Goal: Transaction & Acquisition: Purchase product/service

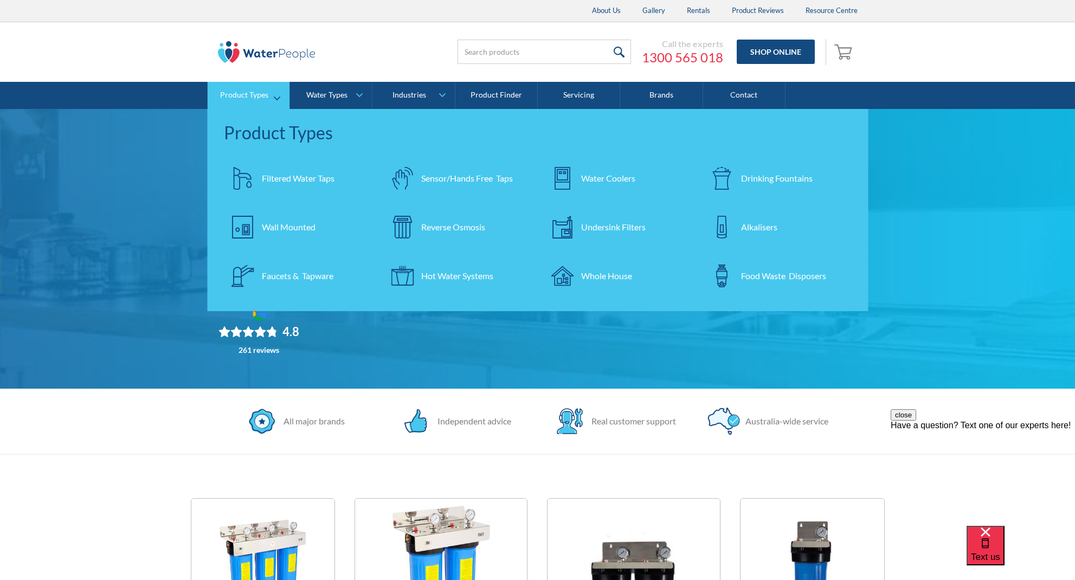
click at [613, 270] on div "Whole House" at bounding box center [606, 275] width 51 height 13
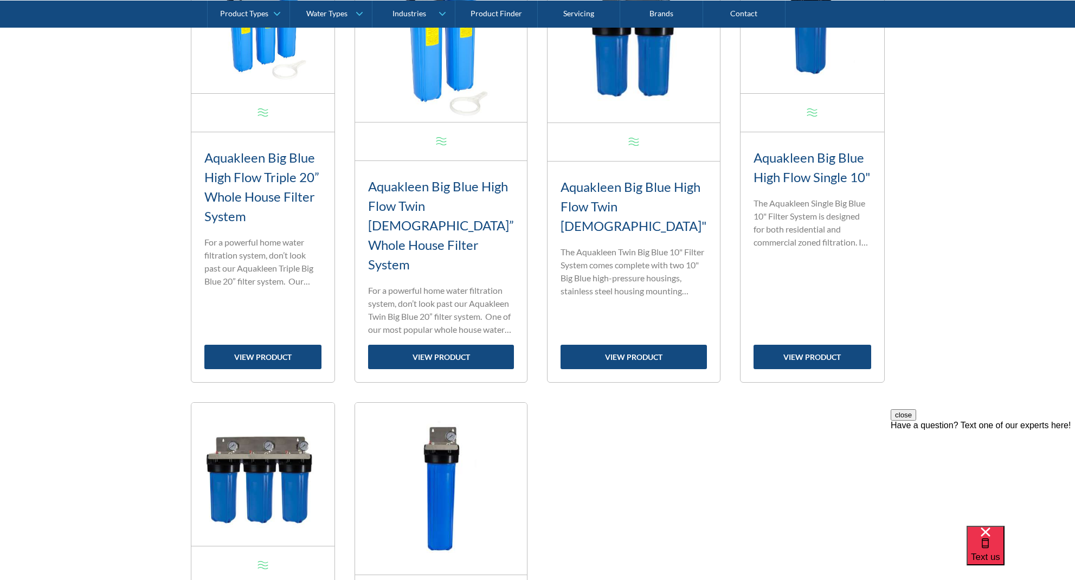
scroll to position [544, 0]
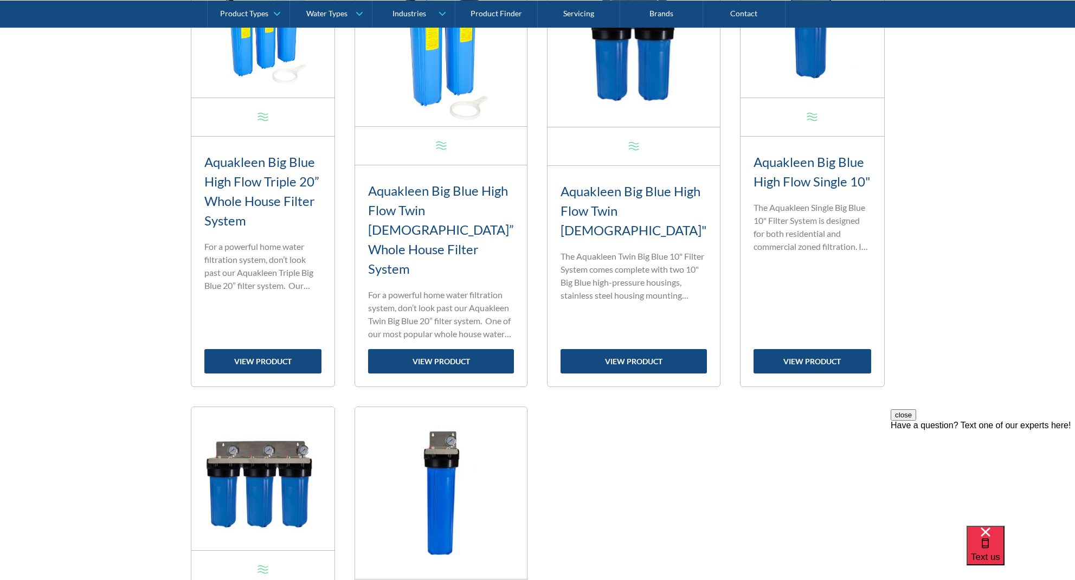
click at [286, 193] on h3 "Aquakleen Big Blue High Flow Triple 20” Whole House Filter System" at bounding box center [263, 191] width 118 height 78
click at [292, 349] on link "view product" at bounding box center [263, 361] width 118 height 24
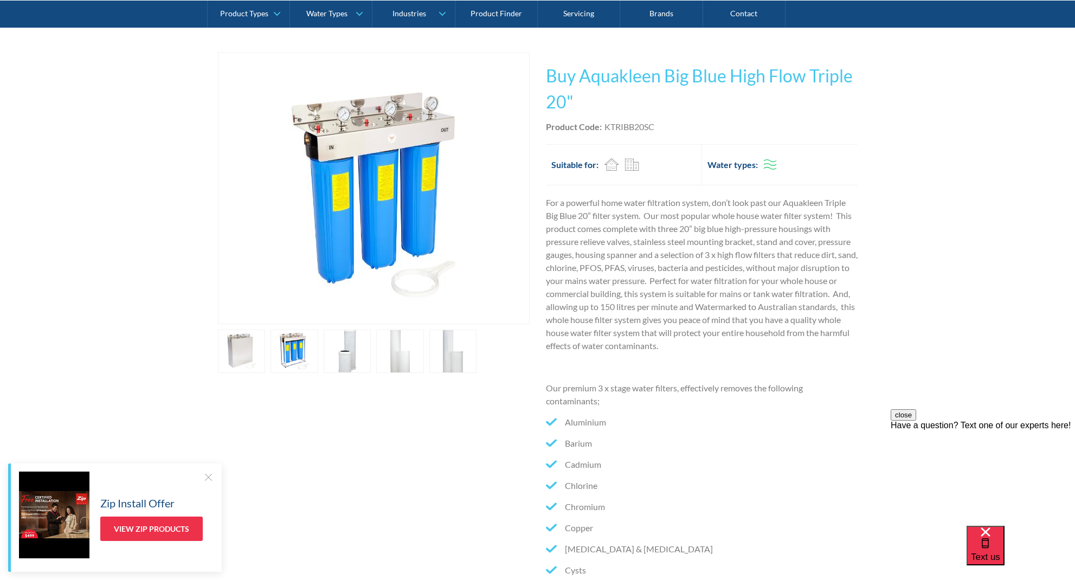
scroll to position [193, 0]
click at [266, 360] on link "open lightbox" at bounding box center [242, 351] width 48 height 43
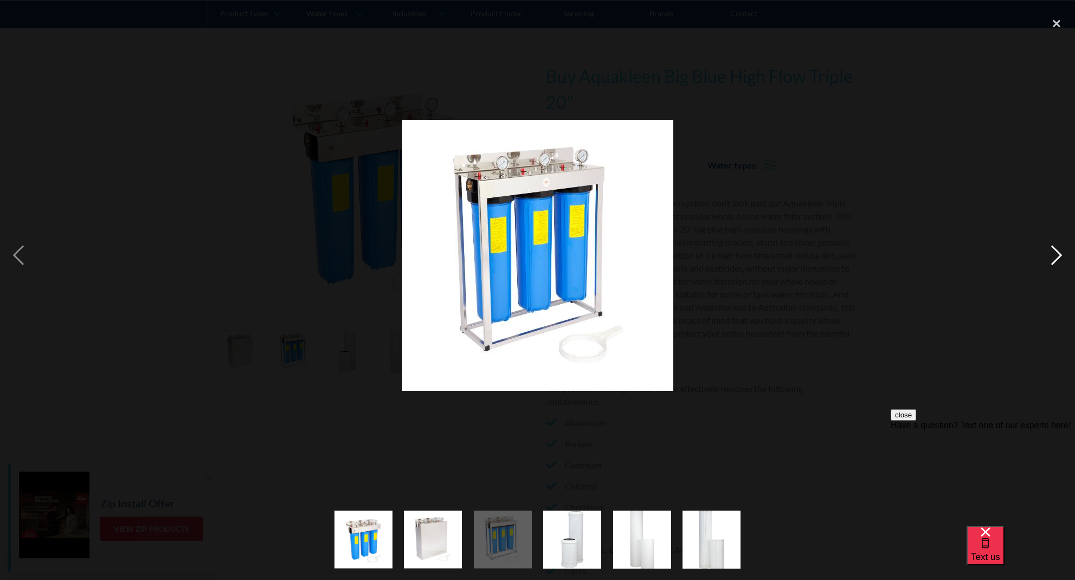
click at [1048, 257] on div "next image" at bounding box center [1056, 254] width 37 height 487
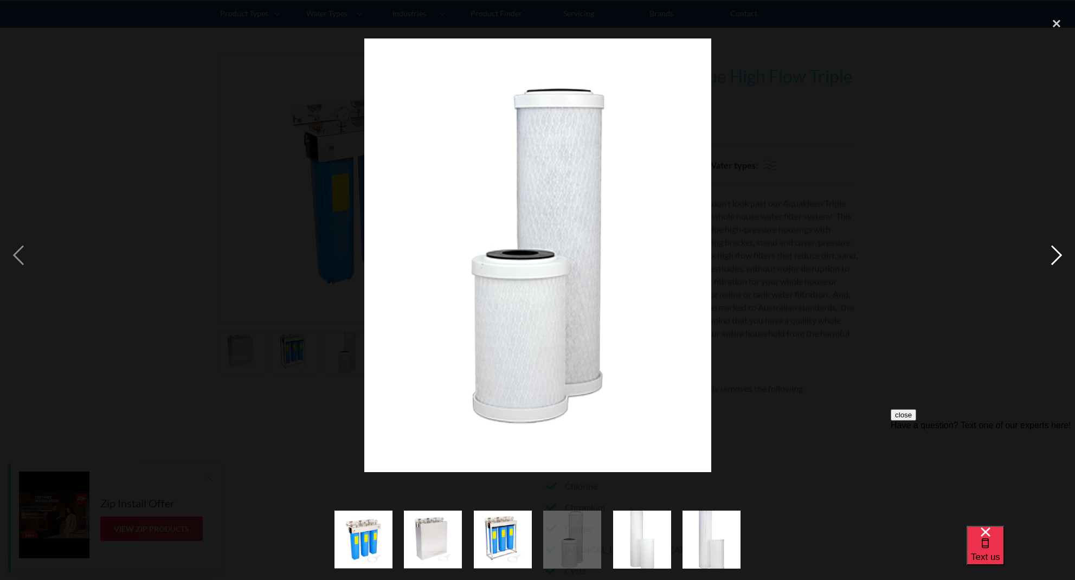
click at [1048, 257] on div "next image" at bounding box center [1056, 254] width 37 height 487
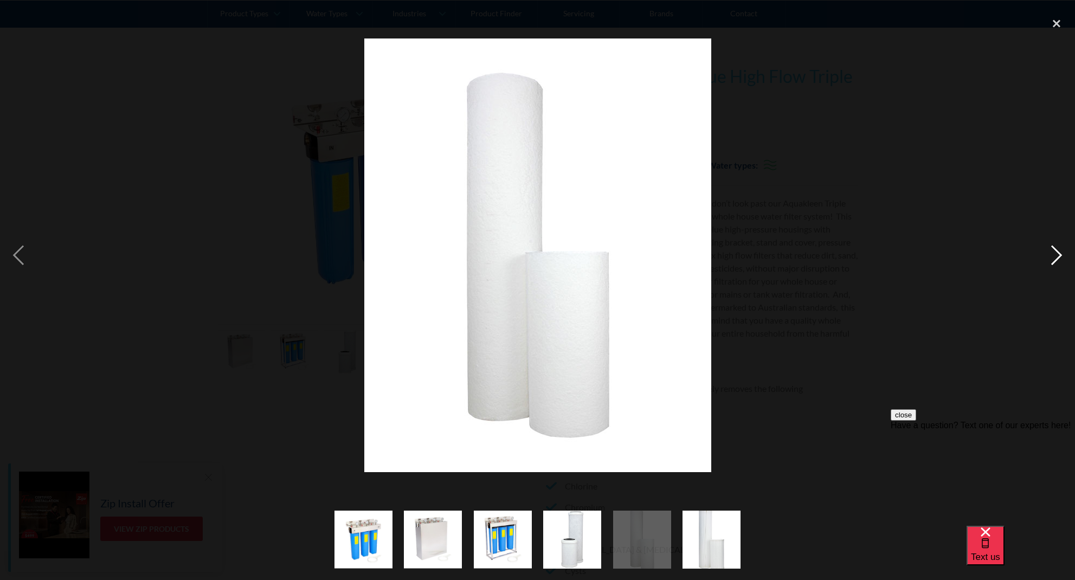
click at [1048, 257] on div "next image" at bounding box center [1056, 254] width 37 height 487
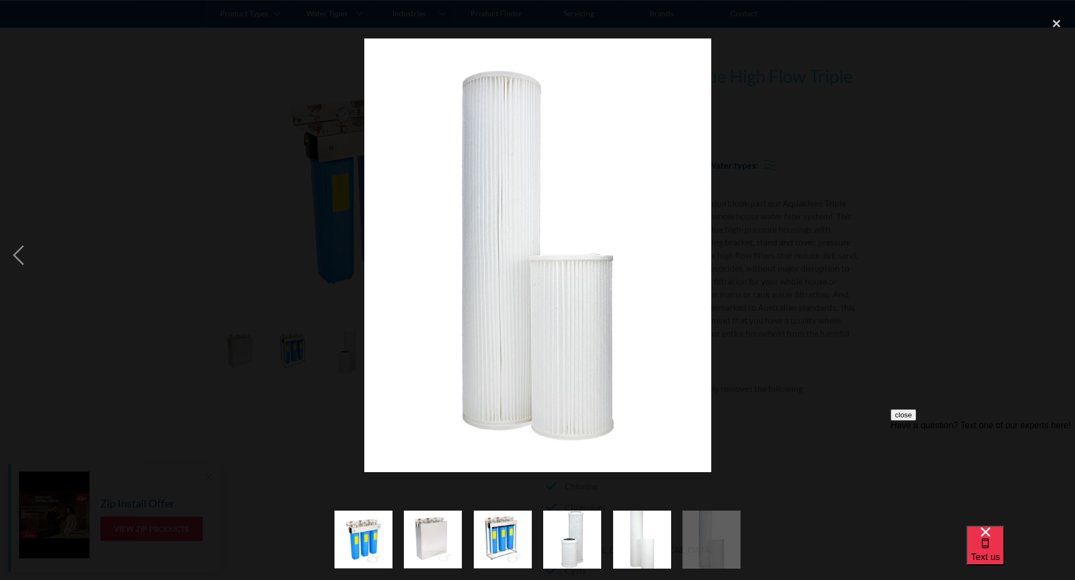
click at [1048, 257] on div "next image" at bounding box center [1056, 254] width 37 height 487
click at [851, 261] on div at bounding box center [537, 254] width 1075 height 487
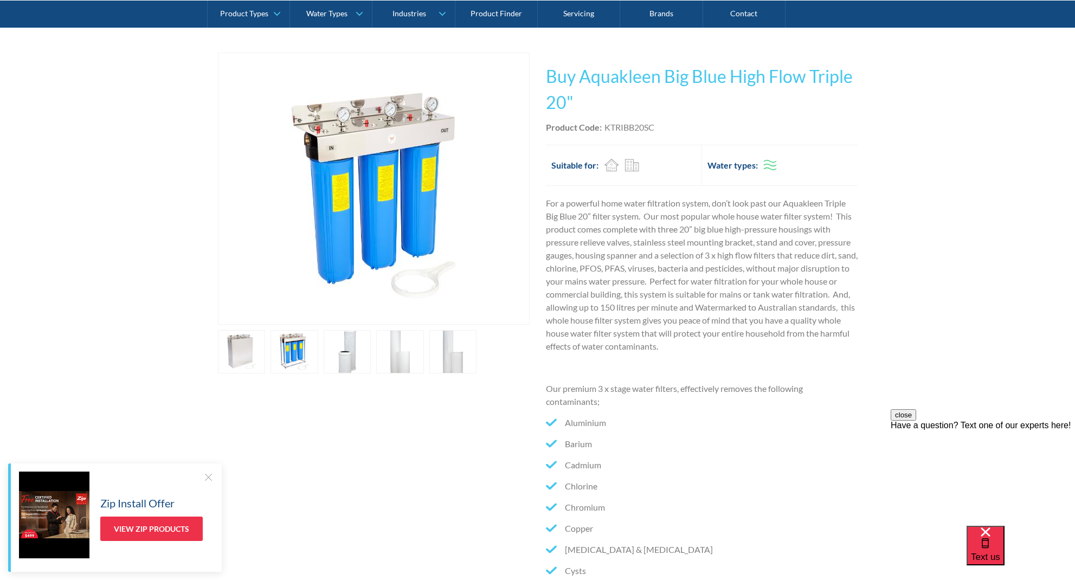
click at [242, 351] on link "open lightbox" at bounding box center [242, 351] width 48 height 43
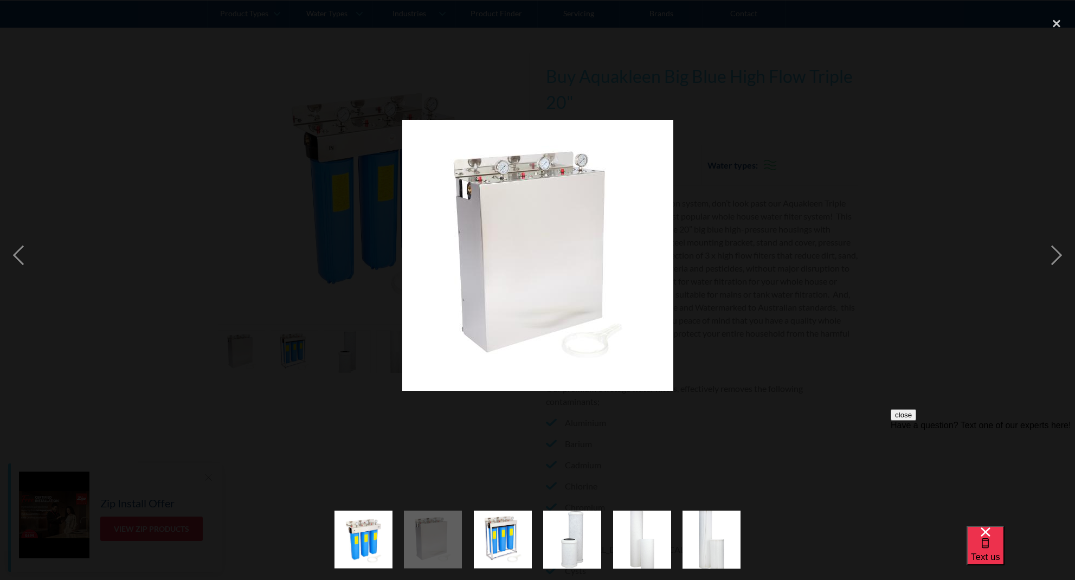
click at [741, 165] on div at bounding box center [537, 254] width 1075 height 487
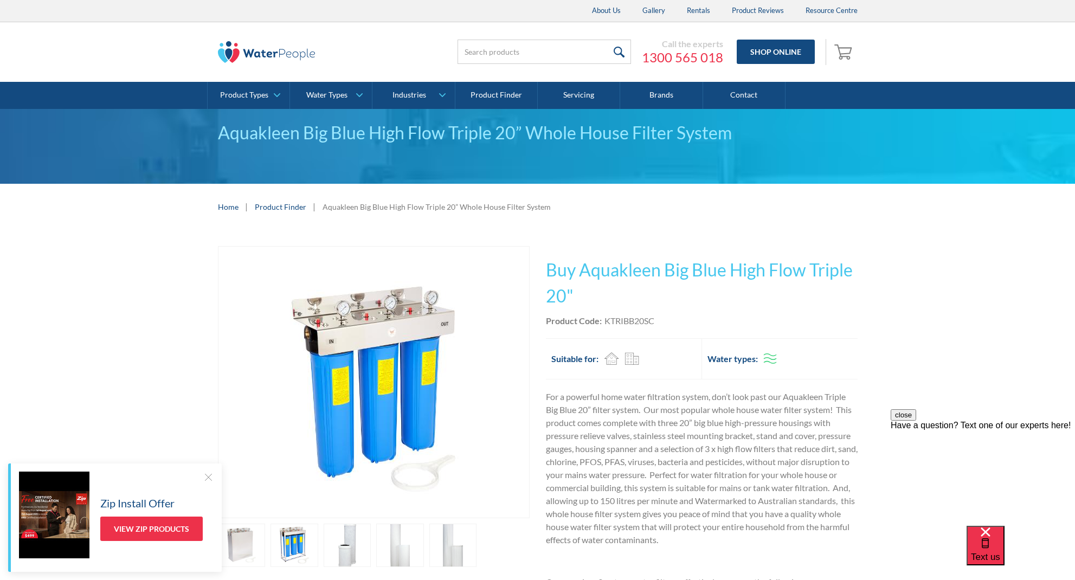
scroll to position [-1, 0]
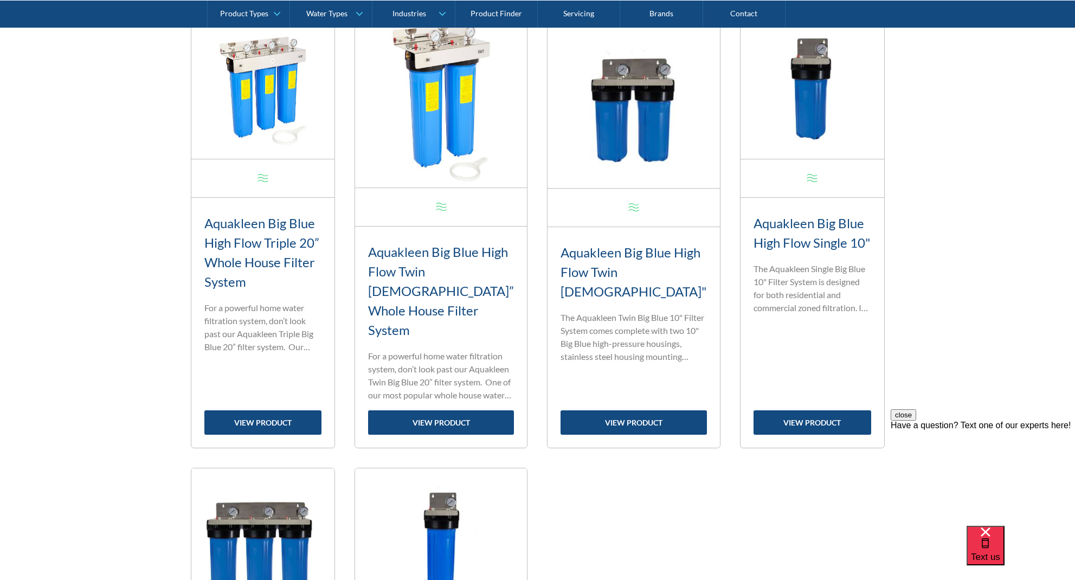
scroll to position [524, 0]
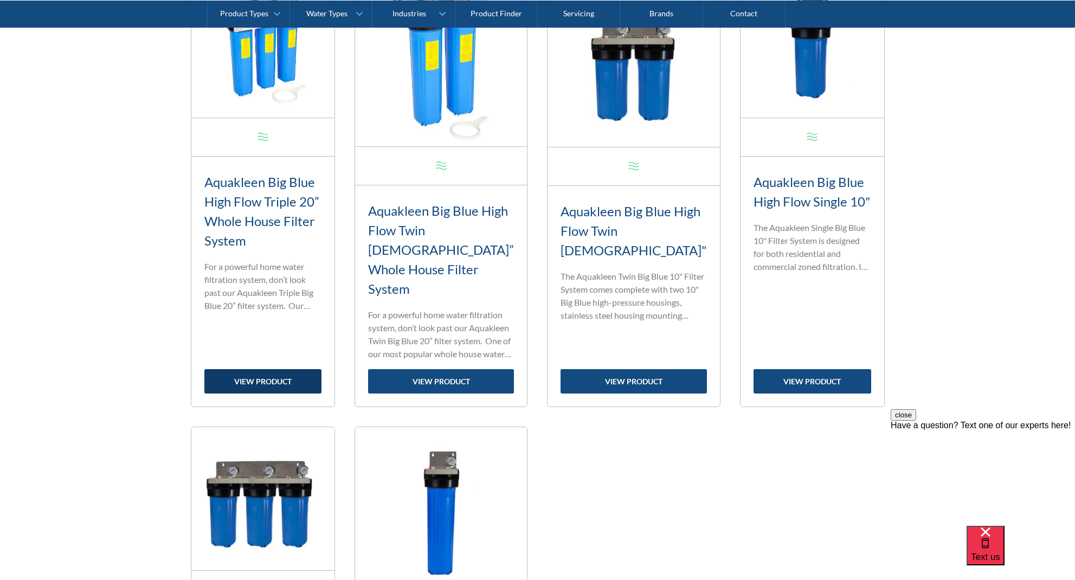
click at [289, 369] on link "view product" at bounding box center [263, 381] width 118 height 24
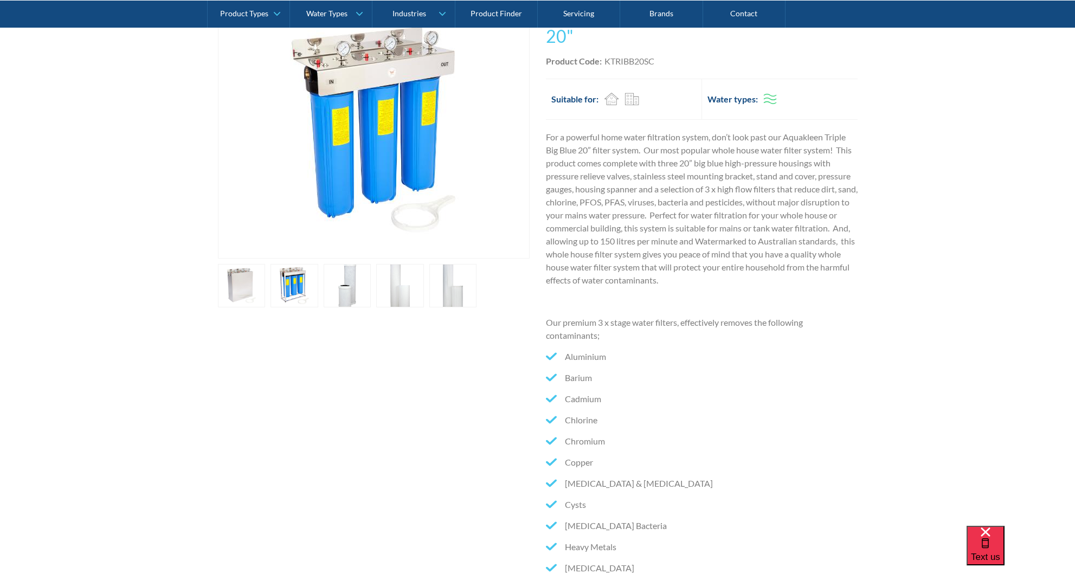
scroll to position [262, 0]
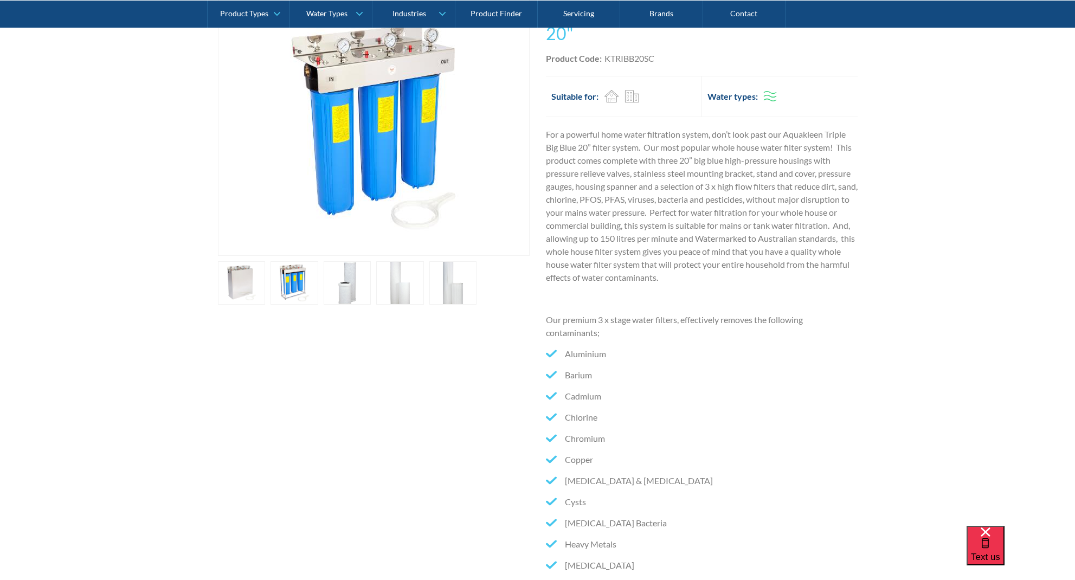
click at [266, 271] on link "open lightbox" at bounding box center [242, 282] width 48 height 43
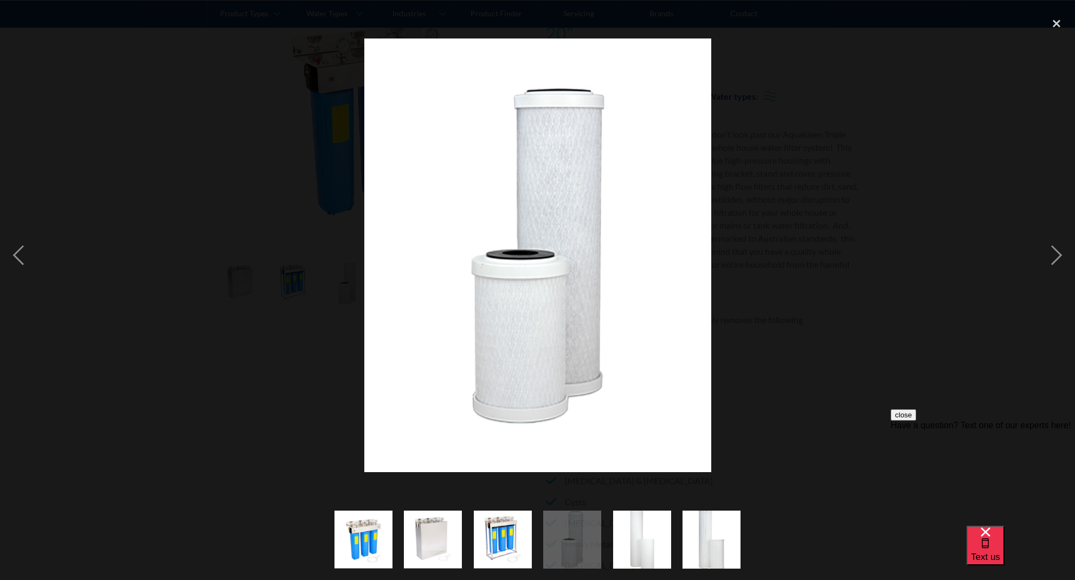
scroll to position [0, 0]
click at [1043, 249] on div "next image" at bounding box center [1056, 254] width 37 height 487
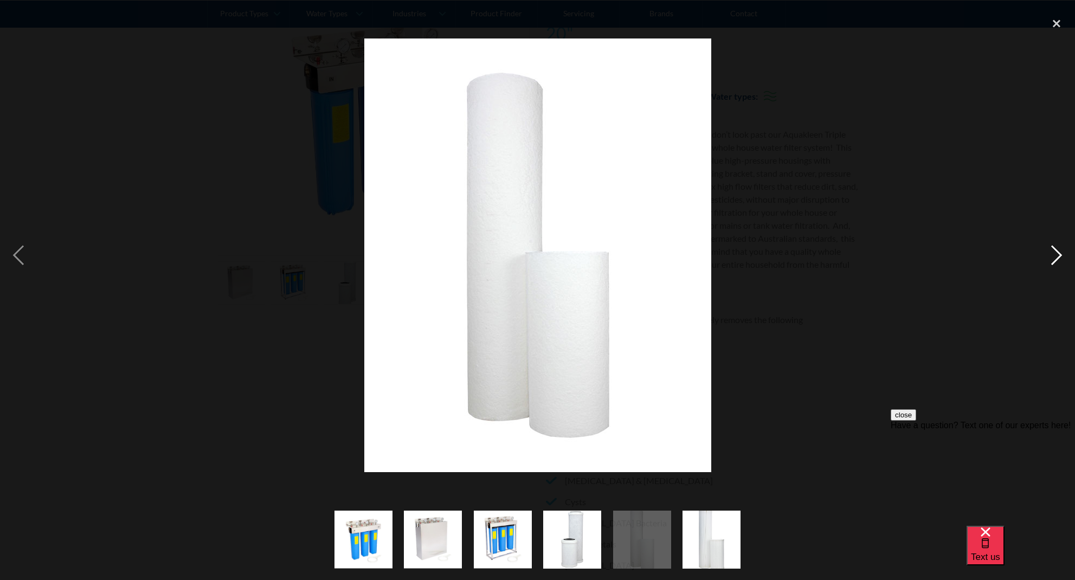
click at [1043, 249] on div "next image" at bounding box center [1056, 254] width 37 height 487
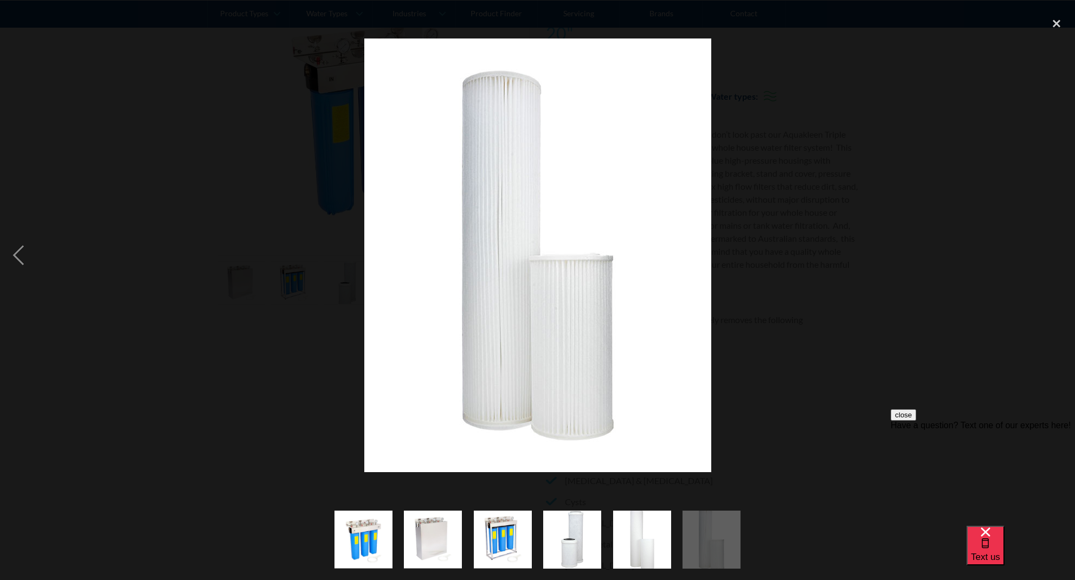
click at [1043, 249] on div "next image" at bounding box center [1056, 254] width 37 height 487
drag, startPoint x: 1051, startPoint y: 260, endPoint x: 999, endPoint y: 247, distance: 53.6
click at [1051, 260] on div "next image" at bounding box center [1056, 254] width 37 height 487
click at [871, 280] on div at bounding box center [537, 254] width 1075 height 487
